Goal: Information Seeking & Learning: Learn about a topic

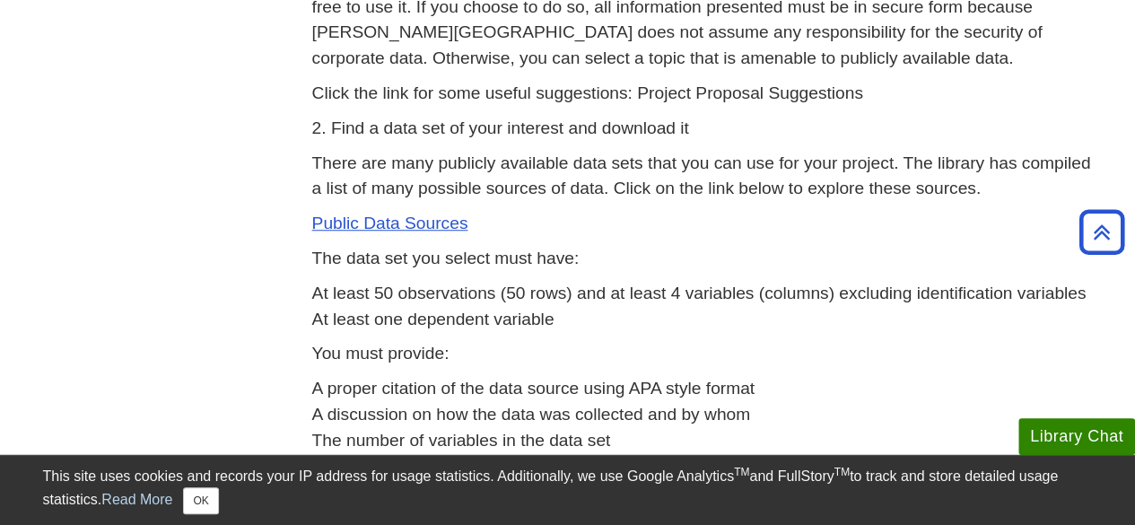
scroll to position [619, 0]
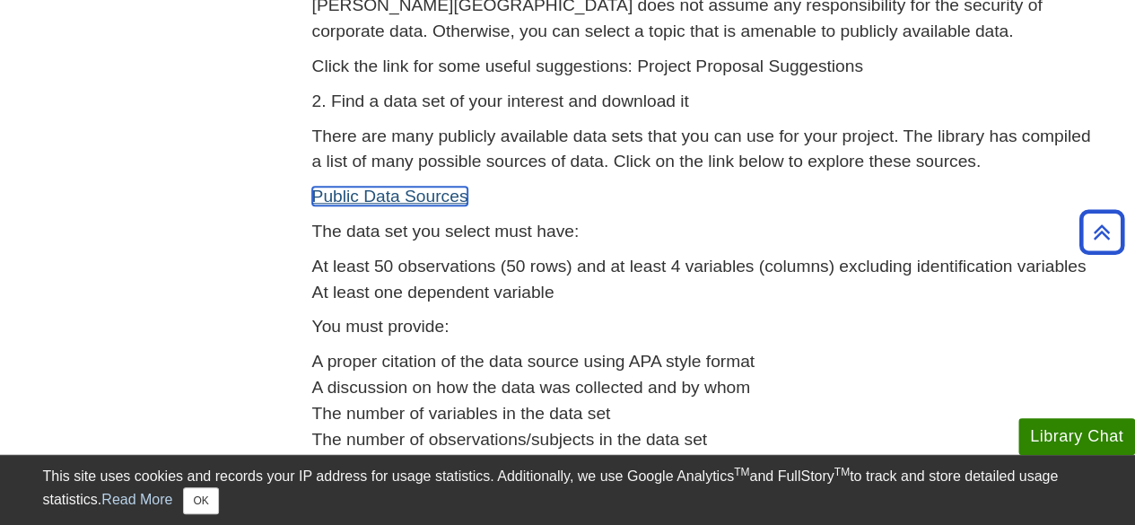
click at [409, 191] on link "Public Data Sources" at bounding box center [390, 196] width 156 height 19
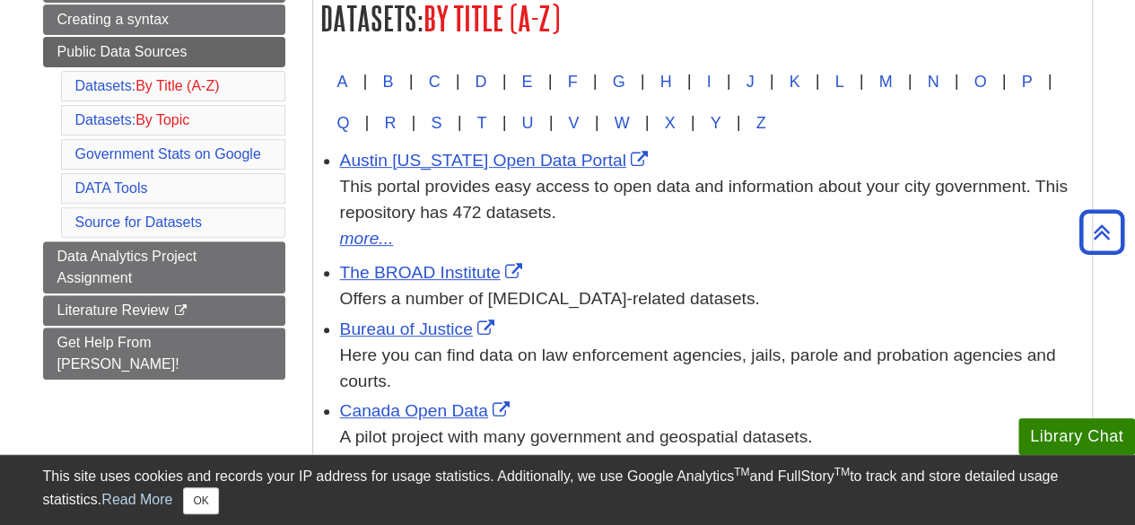
scroll to position [277, 0]
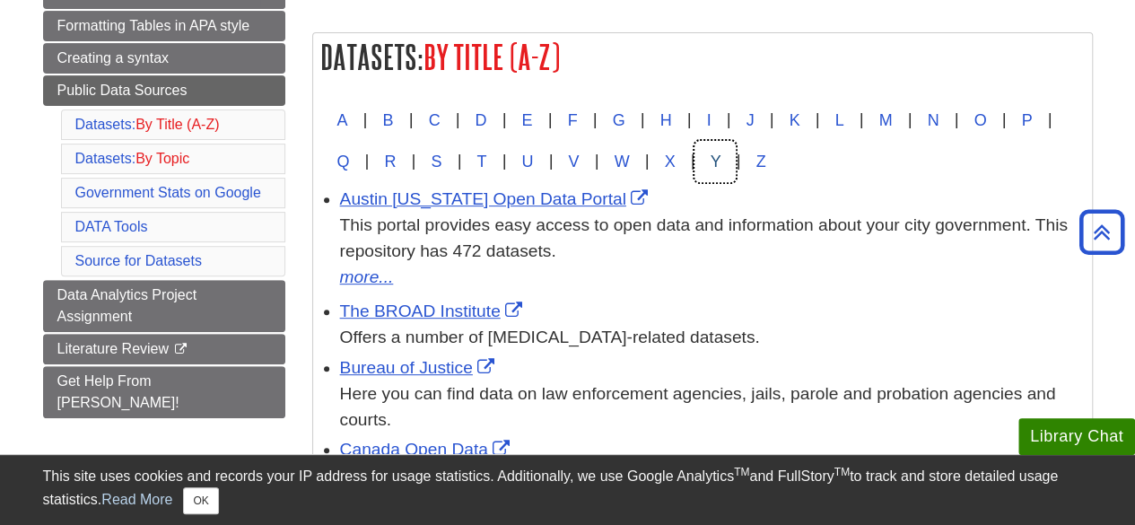
click at [736, 162] on button "Y" at bounding box center [714, 161] width 41 height 41
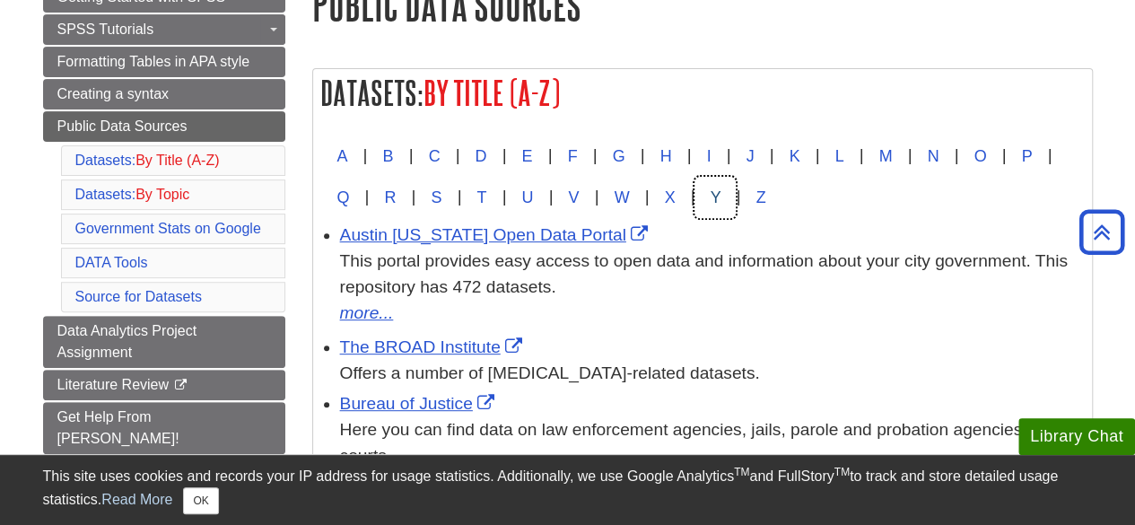
scroll to position [230, 0]
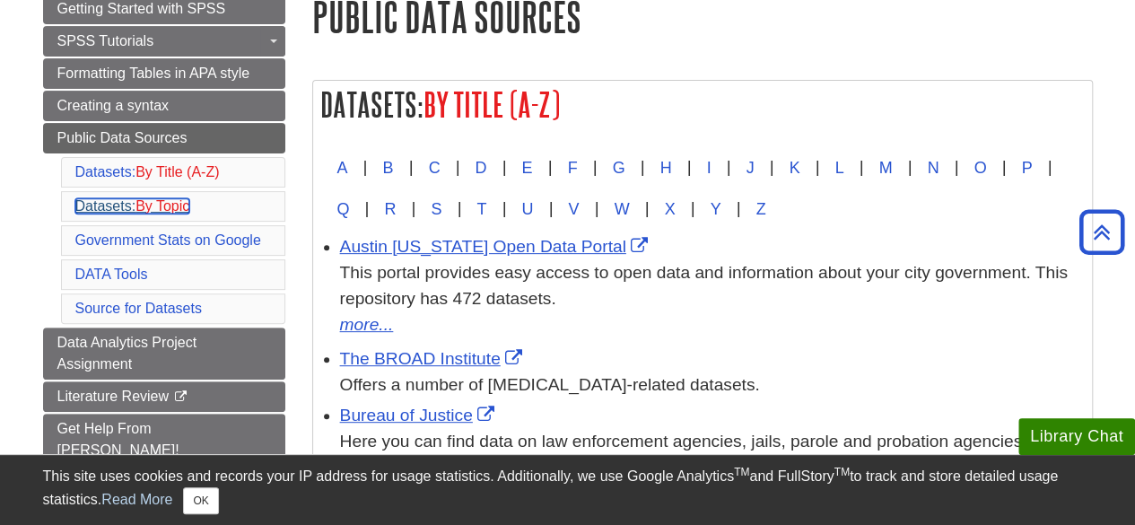
click at [172, 198] on span "By Topic" at bounding box center [162, 205] width 54 height 15
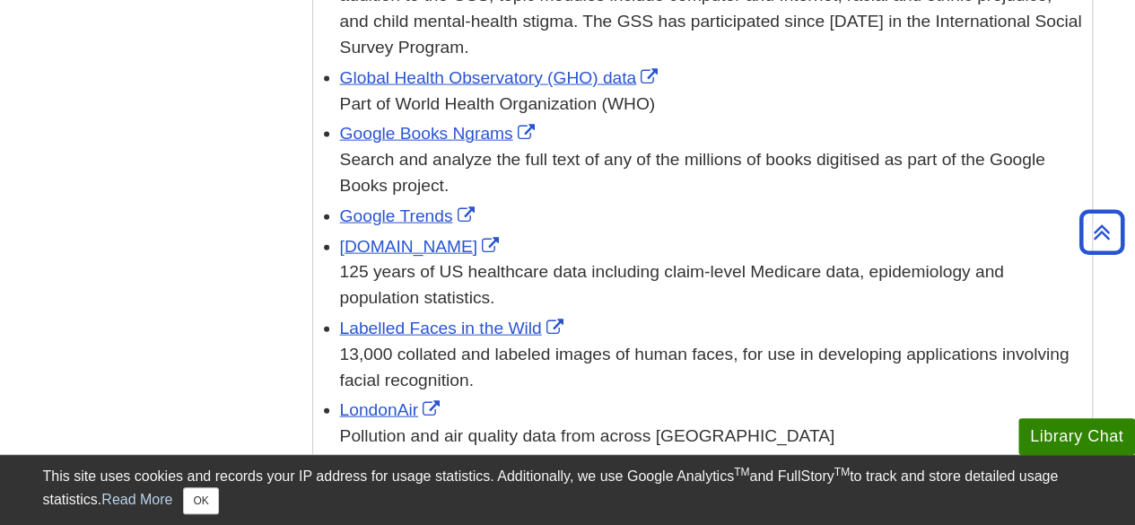
scroll to position [1077, 0]
